Goal: Information Seeking & Learning: Learn about a topic

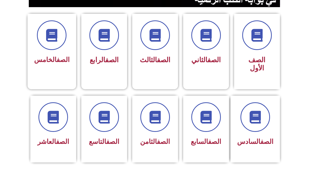
scroll to position [131, 0]
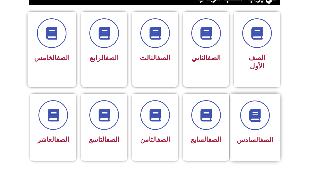
click at [277, 115] on div "الصف السادس" at bounding box center [255, 127] width 50 height 67
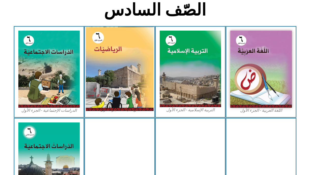
scroll to position [131, 0]
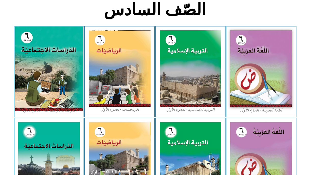
click at [32, 58] on img at bounding box center [49, 68] width 68 height 85
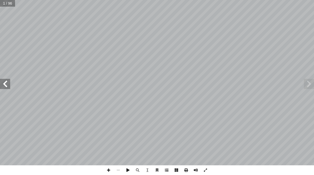
click at [165, 169] on span at bounding box center [167, 170] width 10 height 10
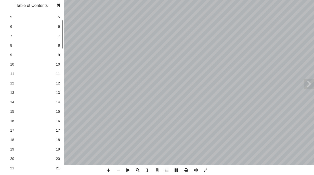
click at [67, 112] on div "ُ ة ّ الاجتماعي ُ راسات ّ الد ليف: أ ا فريق الت ) ً قا ّ أ. محمد عريدي (منس أ. …" at bounding box center [157, 87] width 314 height 175
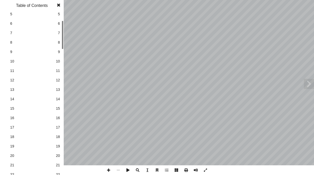
click at [57, 136] on span "18" at bounding box center [58, 136] width 4 height 5
click at [59, 7] on span at bounding box center [58, 5] width 9 height 10
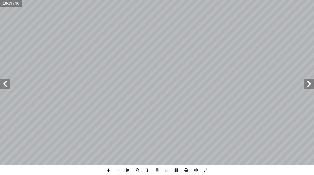
click at [107, 168] on span at bounding box center [109, 170] width 10 height 10
click at [111, 170] on span at bounding box center [109, 170] width 10 height 10
click at [110, 169] on span at bounding box center [109, 170] width 10 height 10
click at [307, 83] on span at bounding box center [309, 84] width 10 height 10
